Goal: Information Seeking & Learning: Learn about a topic

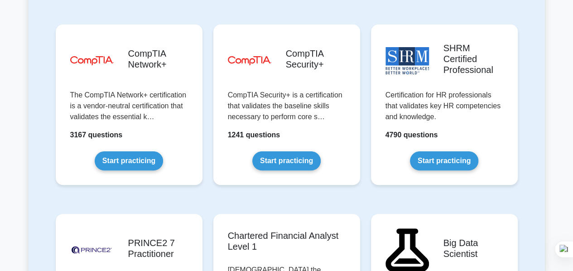
scroll to position [1851, 0]
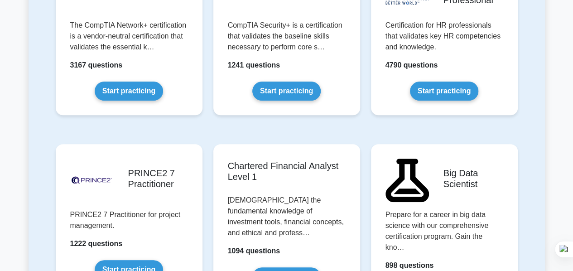
drag, startPoint x: 578, startPoint y: 19, endPoint x: 579, endPoint y: 179, distance: 159.9
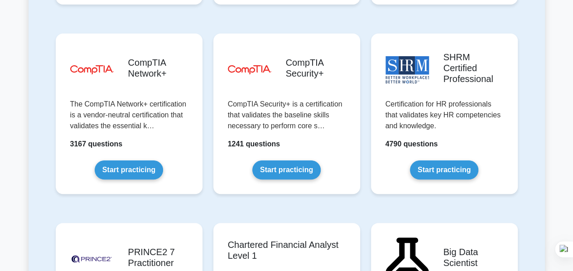
scroll to position [1780, 0]
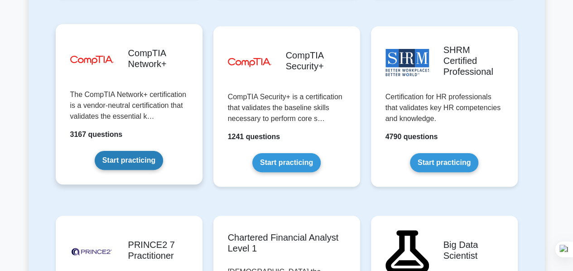
click at [149, 151] on link "Start practicing" at bounding box center [129, 160] width 68 height 19
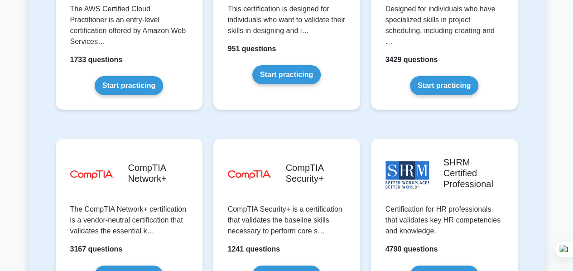
scroll to position [1776, 0]
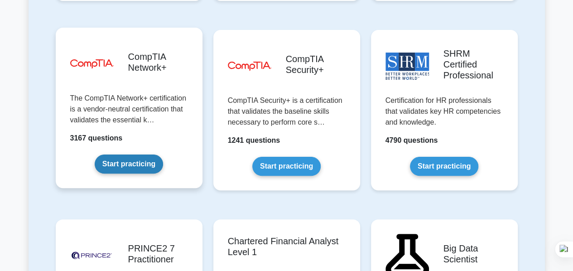
click at [142, 154] on link "Start practicing" at bounding box center [129, 163] width 68 height 19
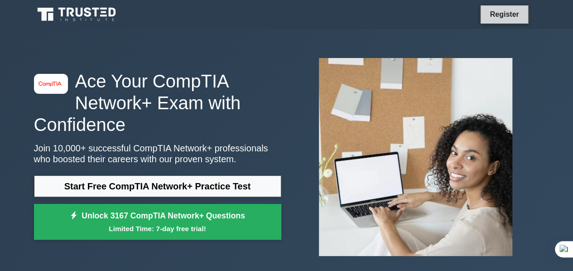
click at [505, 14] on link "Register" at bounding box center [504, 14] width 40 height 11
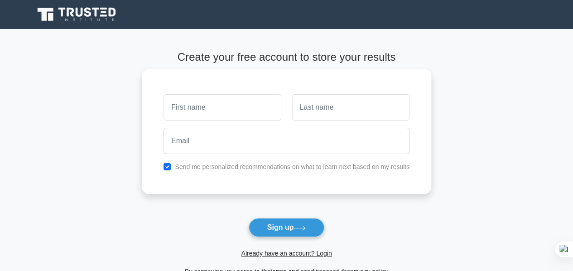
drag, startPoint x: 348, startPoint y: 1, endPoint x: 230, endPoint y: 108, distance: 158.8
click at [230, 108] on body "Register and the" at bounding box center [286, 199] width 573 height 399
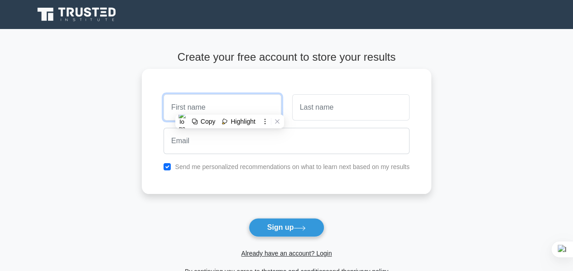
click at [230, 108] on input "text" at bounding box center [222, 107] width 117 height 26
type input "Haruna"
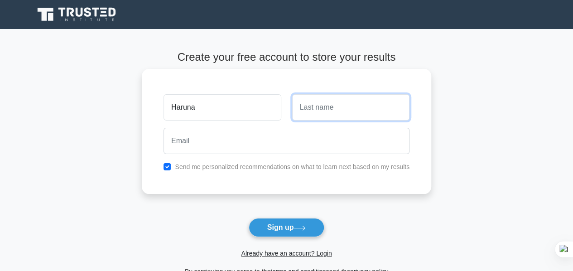
click at [309, 107] on input "text" at bounding box center [350, 107] width 117 height 26
type input "Rasheedah"
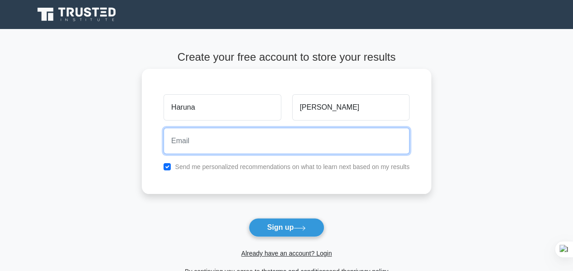
click at [254, 145] on input "email" at bounding box center [287, 141] width 246 height 26
type input "harunarashidatabiodun@gmail.com"
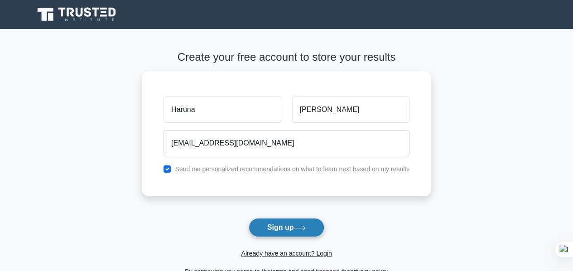
click at [271, 223] on button "Sign up" at bounding box center [287, 227] width 76 height 19
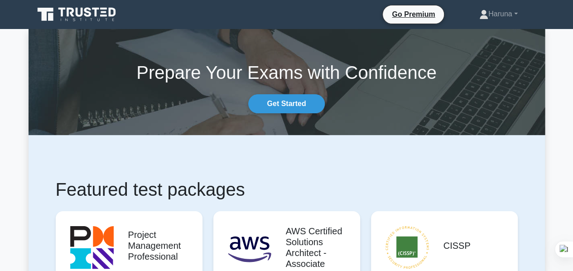
drag, startPoint x: 576, startPoint y: 15, endPoint x: 573, endPoint y: -12, distance: 27.4
drag, startPoint x: 10, startPoint y: 0, endPoint x: 517, endPoint y: 13, distance: 508.0
click at [517, 13] on link "Haruna" at bounding box center [499, 14] width 82 height 18
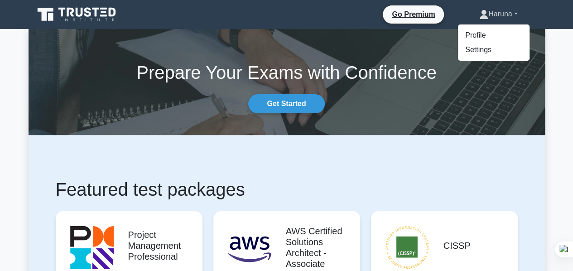
click at [517, 13] on link "Haruna" at bounding box center [499, 14] width 82 height 18
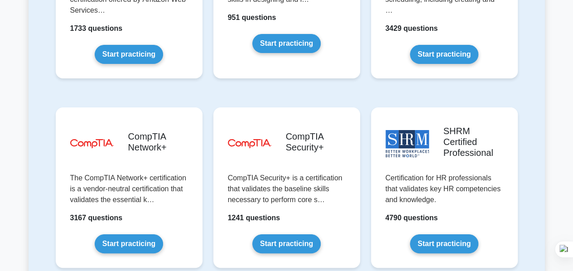
scroll to position [1710, 0]
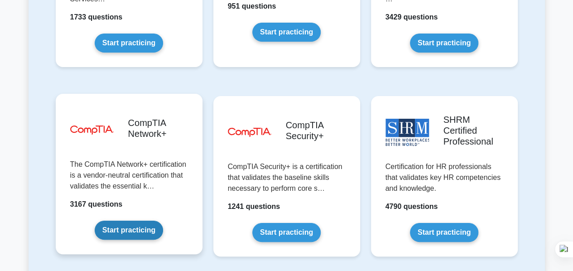
click at [152, 221] on link "Start practicing" at bounding box center [129, 230] width 68 height 19
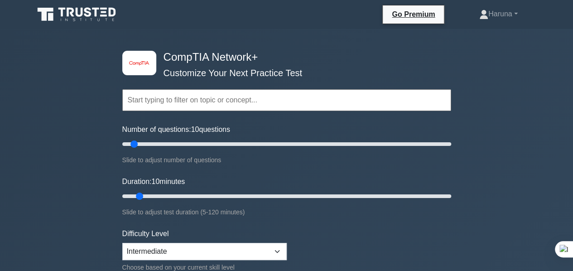
drag, startPoint x: 576, startPoint y: 20, endPoint x: 545, endPoint y: -55, distance: 80.7
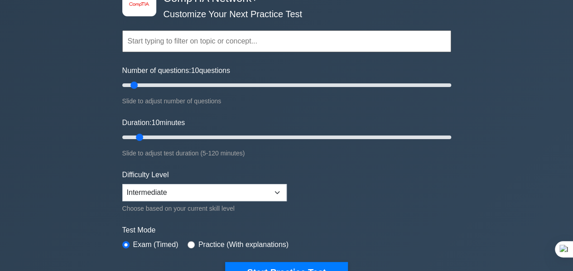
scroll to position [55, 0]
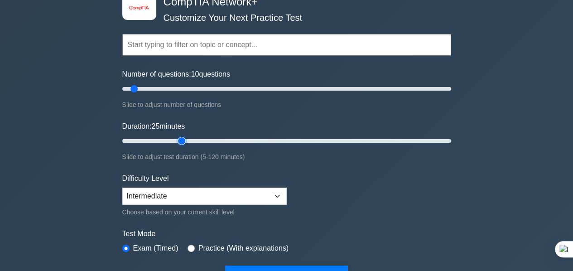
type input "25"
click at [177, 138] on input "Duration: 25 minutes" at bounding box center [286, 140] width 329 height 11
click at [275, 191] on select "Beginner Intermediate Expert" at bounding box center [204, 196] width 164 height 17
select select "beginner"
click at [122, 188] on select "Beginner Intermediate Expert" at bounding box center [204, 196] width 164 height 17
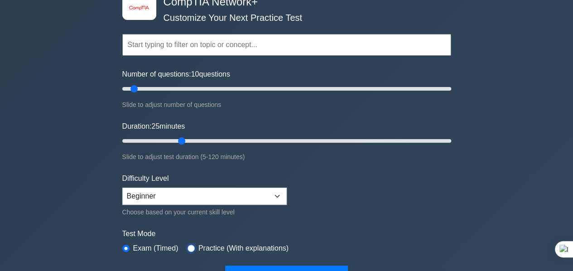
click at [189, 247] on input "radio" at bounding box center [191, 248] width 7 height 7
radio input "true"
click at [128, 88] on input "Number of questions: 5 questions" at bounding box center [286, 88] width 329 height 11
type input "10"
click at [135, 89] on input "Number of questions: 10 questions" at bounding box center [286, 88] width 329 height 11
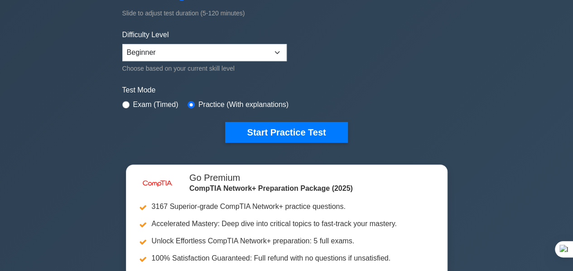
scroll to position [304, 0]
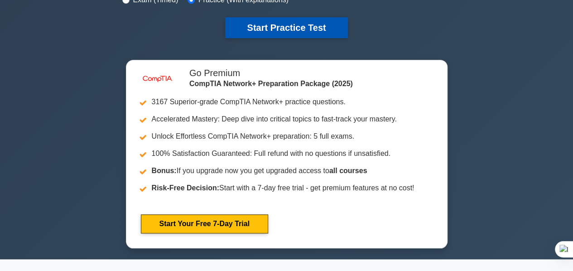
click at [335, 19] on button "Start Practice Test" at bounding box center [286, 27] width 122 height 21
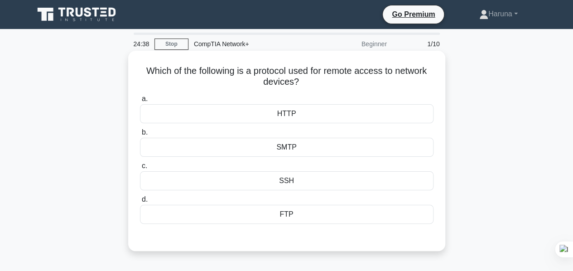
click at [294, 184] on div "SSH" at bounding box center [287, 180] width 294 height 19
click at [140, 169] on input "c. SSH" at bounding box center [140, 166] width 0 height 6
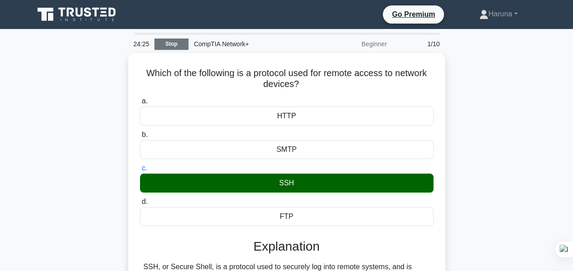
click at [174, 48] on link "Stop" at bounding box center [171, 44] width 34 height 11
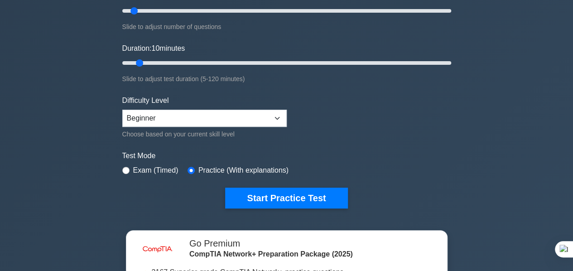
scroll to position [113, 0]
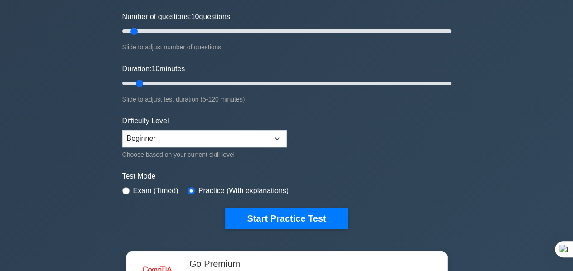
drag, startPoint x: 575, startPoint y: 27, endPoint x: 577, endPoint y: 37, distance: 10.1
click at [145, 82] on input "Duration: 10 minutes" at bounding box center [286, 83] width 329 height 11
click at [147, 82] on input "Duration: 10 minutes" at bounding box center [286, 83] width 329 height 11
type input "20"
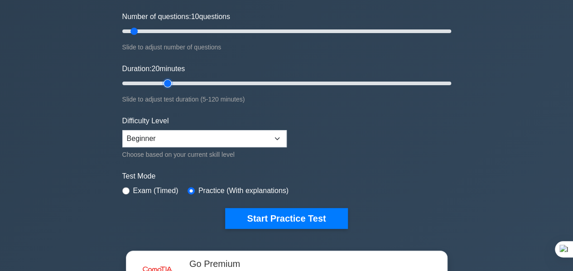
click at [161, 83] on input "Duration: 20 minutes" at bounding box center [286, 83] width 329 height 11
click at [127, 189] on input "radio" at bounding box center [125, 190] width 7 height 7
radio input "true"
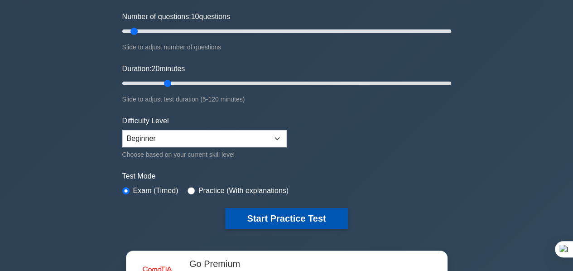
click at [256, 223] on button "Start Practice Test" at bounding box center [286, 218] width 122 height 21
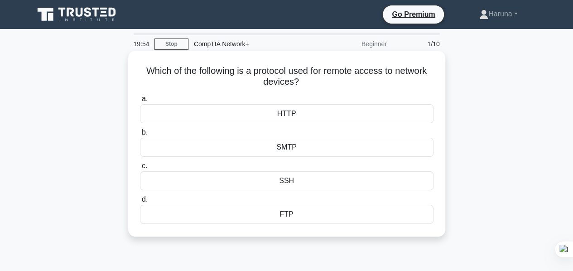
click at [281, 176] on div "SSH" at bounding box center [287, 180] width 294 height 19
click at [140, 169] on input "c. SSH" at bounding box center [140, 166] width 0 height 6
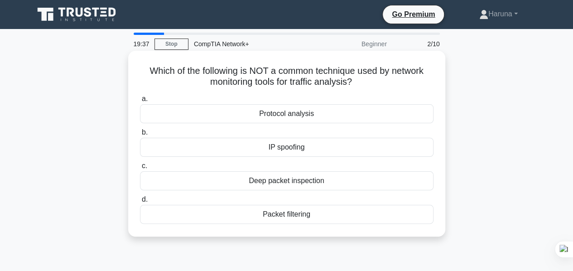
click at [299, 116] on div "Protocol analysis" at bounding box center [287, 113] width 294 height 19
click at [140, 102] on input "a. Protocol analysis" at bounding box center [140, 99] width 0 height 6
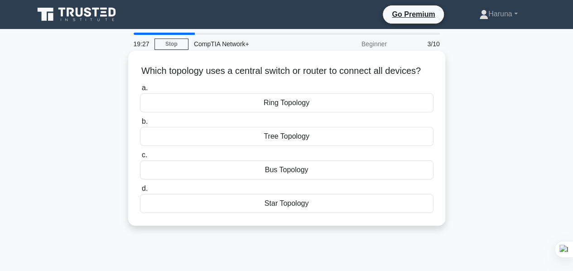
click at [295, 112] on div "Ring Topology" at bounding box center [287, 102] width 294 height 19
click at [140, 91] on input "a. Ring Topology" at bounding box center [140, 88] width 0 height 6
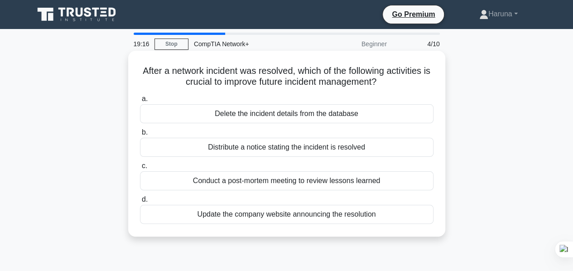
click at [288, 180] on div "Conduct a post-mortem meeting to review lessons learned" at bounding box center [287, 180] width 294 height 19
click at [140, 169] on input "c. Conduct a post-mortem meeting to review lessons learned" at bounding box center [140, 166] width 0 height 6
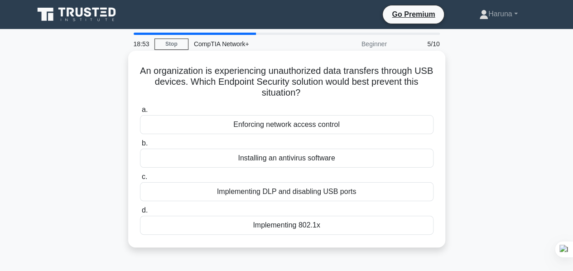
click at [290, 193] on div "Implementing DLP and disabling USB ports" at bounding box center [287, 191] width 294 height 19
click at [140, 180] on input "c. Implementing DLP and disabling USB ports" at bounding box center [140, 177] width 0 height 6
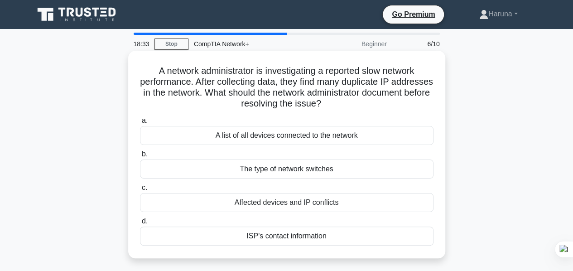
click at [278, 133] on div "A list of all devices connected to the network" at bounding box center [287, 135] width 294 height 19
click at [140, 124] on input "a. A list of all devices connected to the network" at bounding box center [140, 121] width 0 height 6
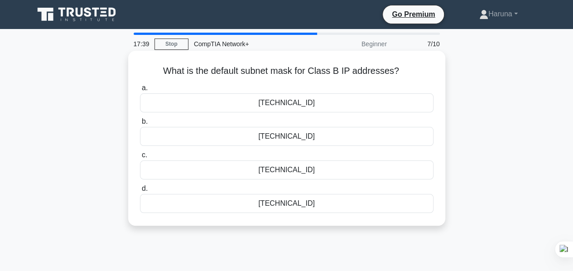
click at [281, 203] on div "255.255.255.0" at bounding box center [287, 203] width 294 height 19
click at [140, 192] on input "d. 255.255.255.0" at bounding box center [140, 189] width 0 height 6
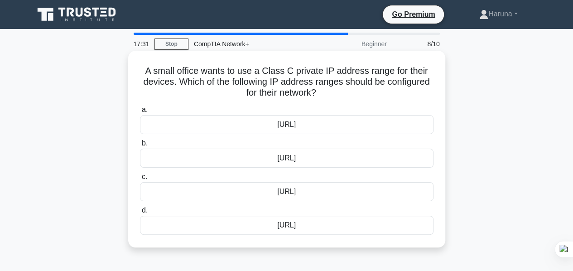
click at [285, 154] on div "192.168.0.0/16" at bounding box center [287, 158] width 294 height 19
click at [140, 146] on input "b. 192.168.0.0/16" at bounding box center [140, 143] width 0 height 6
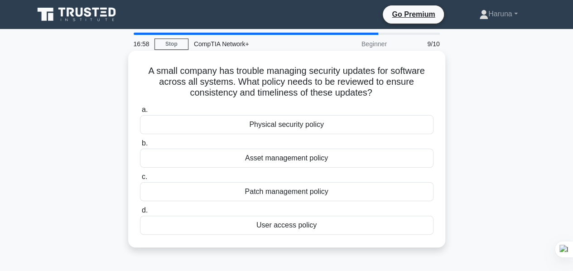
click at [287, 196] on div "Patch management policy" at bounding box center [287, 191] width 294 height 19
click at [140, 180] on input "c. Patch management policy" at bounding box center [140, 177] width 0 height 6
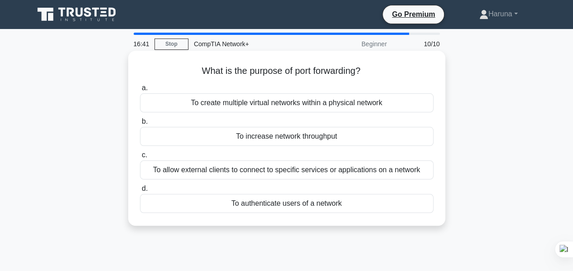
click at [294, 105] on div "To create multiple virtual networks within a physical network" at bounding box center [287, 102] width 294 height 19
click at [140, 91] on input "a. To create multiple virtual networks within a physical network" at bounding box center [140, 88] width 0 height 6
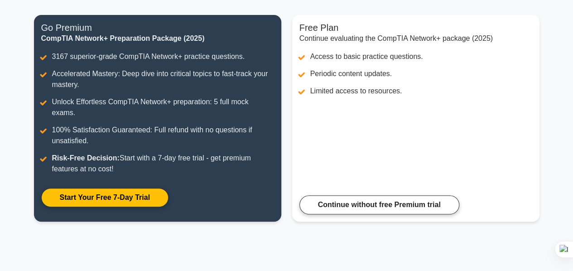
scroll to position [109, 0]
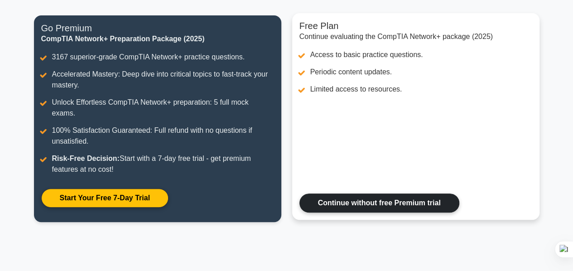
click at [421, 193] on link "Continue without free Premium trial" at bounding box center [379, 202] width 160 height 19
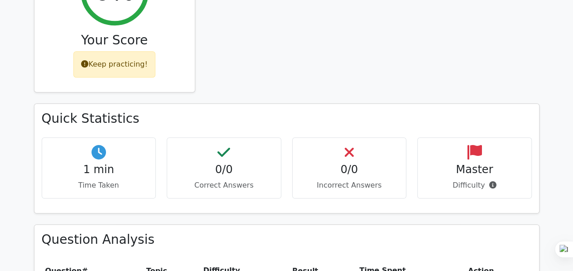
scroll to position [410, 0]
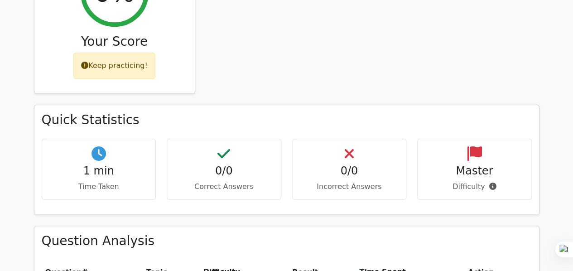
drag, startPoint x: 577, startPoint y: 60, endPoint x: 574, endPoint y: 158, distance: 97.5
click at [573, 158] on html "Go Premium [GEOGRAPHIC_DATA]" at bounding box center [286, 161] width 573 height 1142
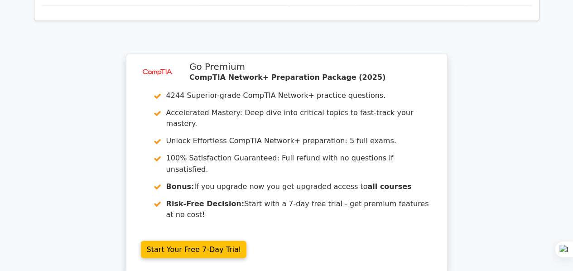
scroll to position [689, 0]
